Goal: Check status

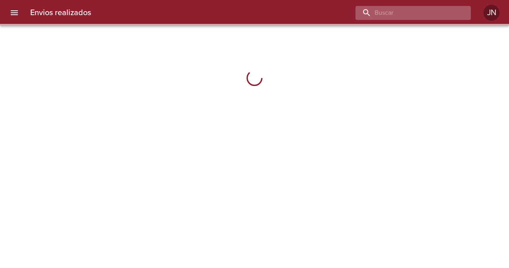
click at [432, 10] on input "buscar" at bounding box center [407, 13] width 102 height 14
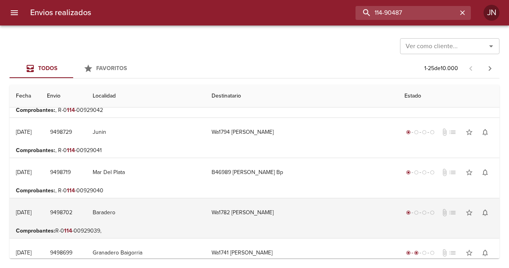
scroll to position [199, 0]
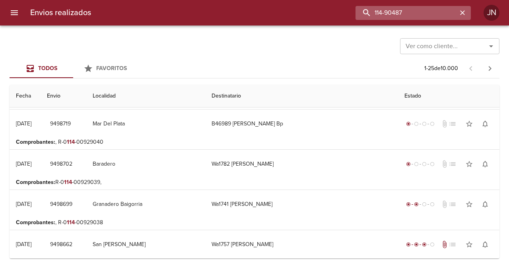
click at [418, 15] on input "114-90487" at bounding box center [407, 13] width 102 height 14
click at [418, 14] on input "114-90487" at bounding box center [407, 13] width 102 height 14
type input "orsellet"
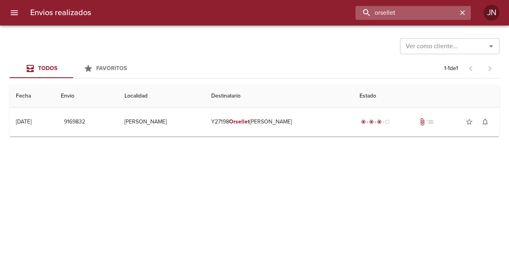
scroll to position [0, 0]
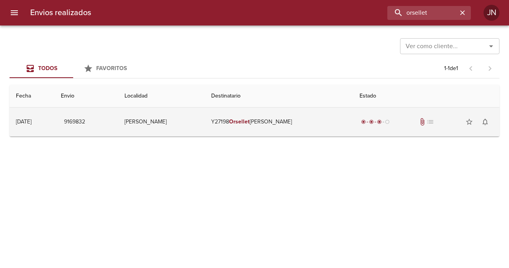
click at [246, 123] on em "Orsellet" at bounding box center [239, 121] width 21 height 7
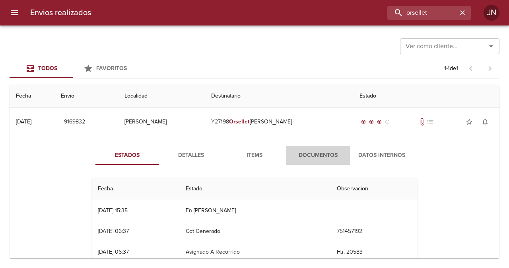
click at [299, 155] on span "Documentos" at bounding box center [318, 155] width 54 height 10
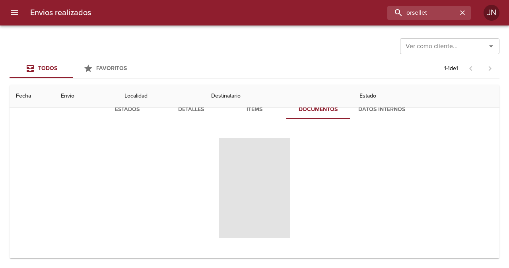
scroll to position [48, 0]
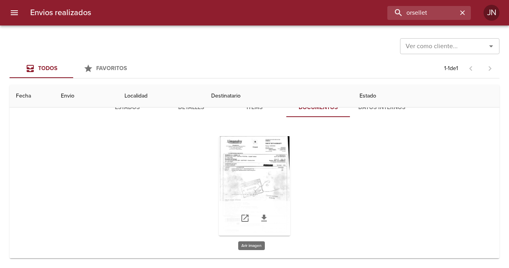
click at [259, 172] on div "Tabla de envíos del cliente" at bounding box center [255, 186] width 72 height 100
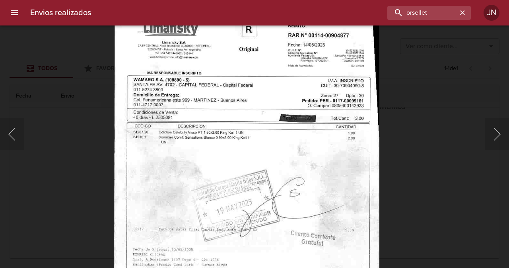
click at [262, 250] on img "Lightbox" at bounding box center [246, 197] width 265 height 378
